Goal: Information Seeking & Learning: Find contact information

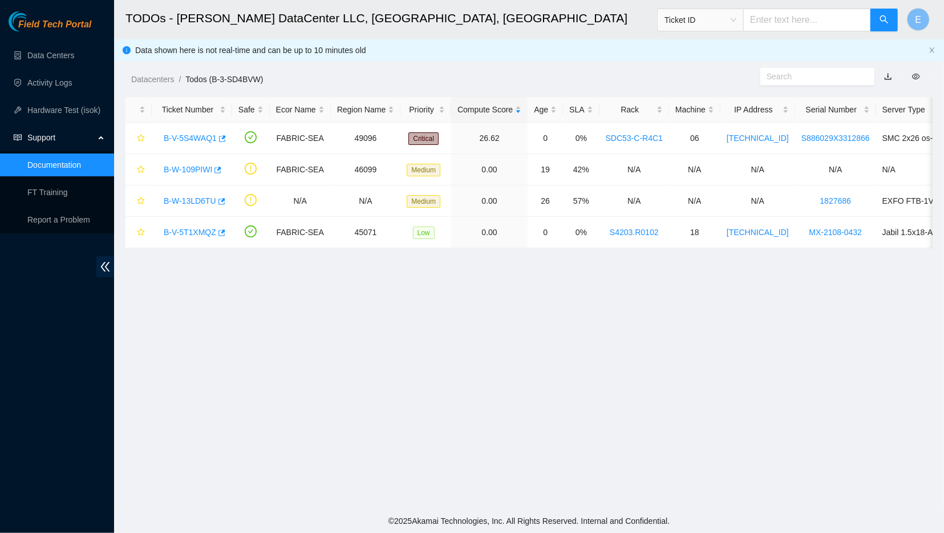
scroll to position [90, 0]
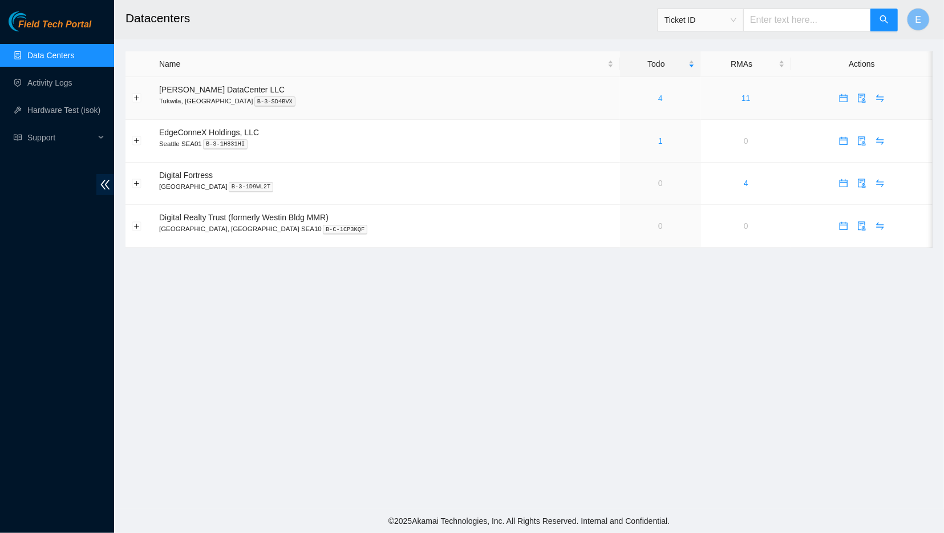
click at [659, 103] on link "4" at bounding box center [661, 98] width 5 height 9
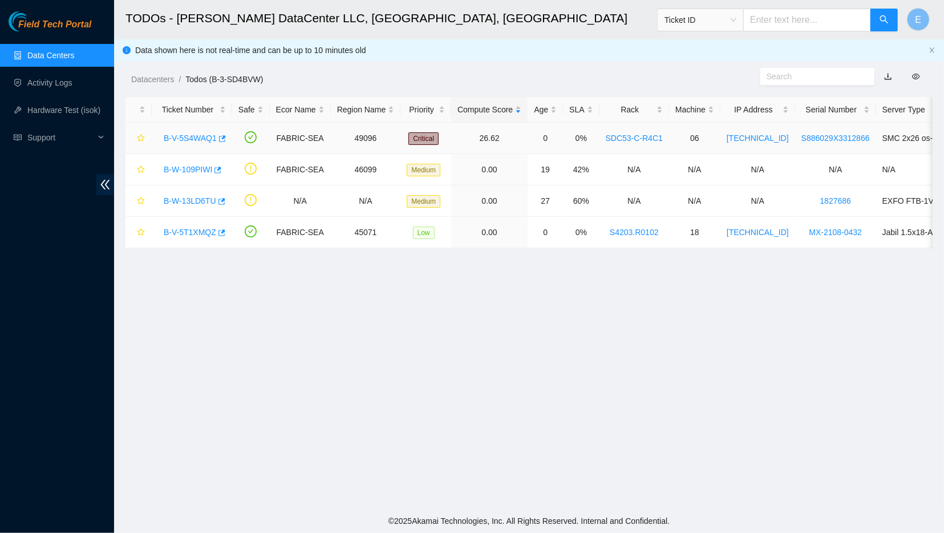
click at [200, 136] on link "B-V-5S4WAQ1" at bounding box center [190, 138] width 53 height 9
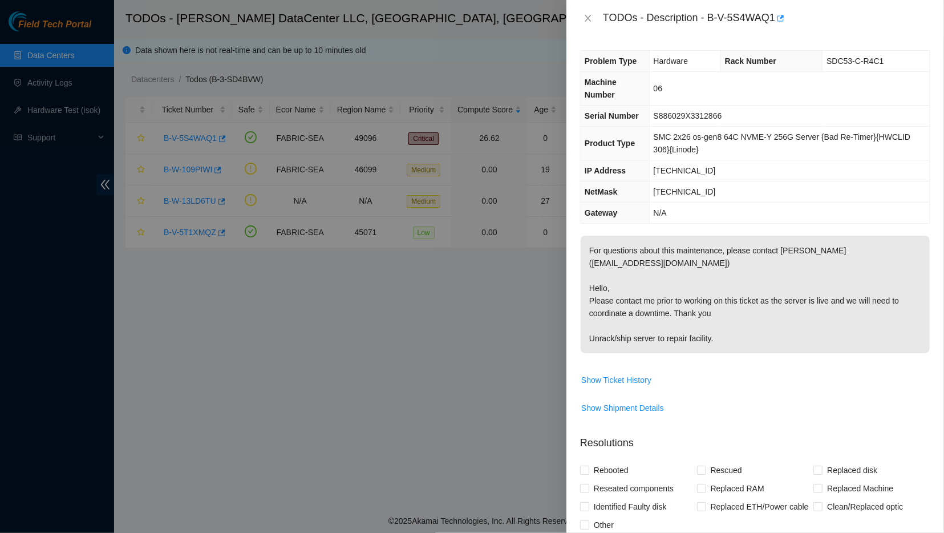
click at [651, 285] on p "For questions about this maintenance, please contact [PERSON_NAME] ([EMAIL_ADDR…" at bounding box center [755, 295] width 349 height 118
click at [585, 18] on icon "close" at bounding box center [588, 18] width 9 height 9
